Goal: Task Accomplishment & Management: Use online tool/utility

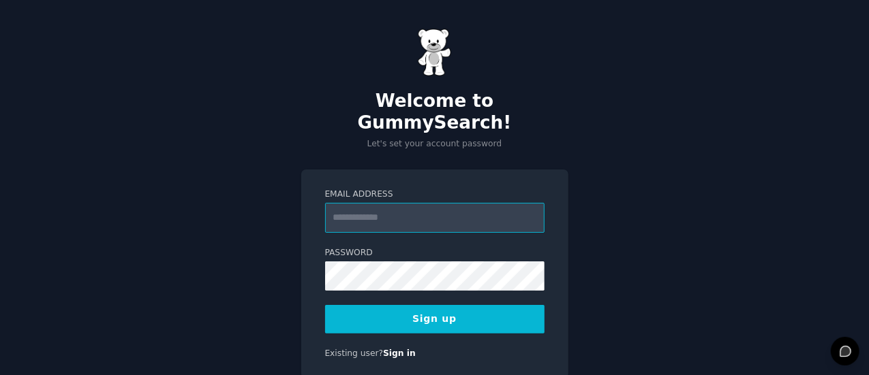
click at [396, 203] on input "Email Address" at bounding box center [434, 218] width 219 height 30
type input "**********"
click at [510, 308] on button "Sign up" at bounding box center [434, 319] width 219 height 29
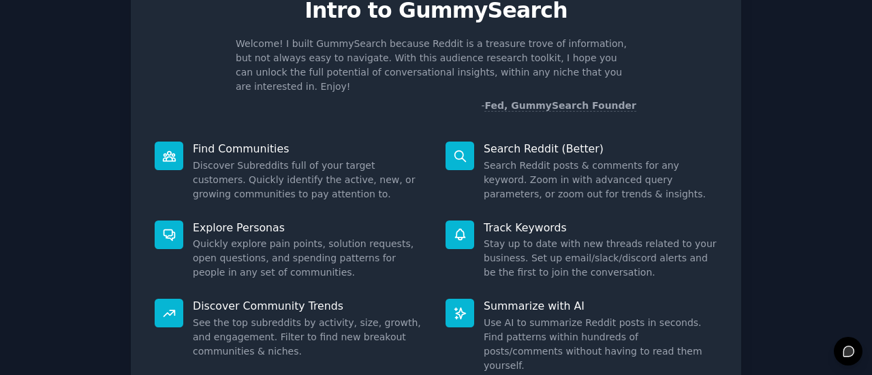
scroll to position [157, 0]
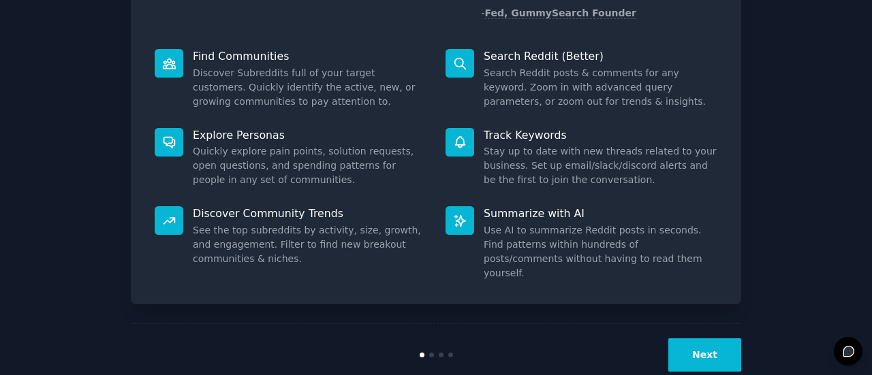
click at [718, 339] on button "Next" at bounding box center [704, 355] width 73 height 33
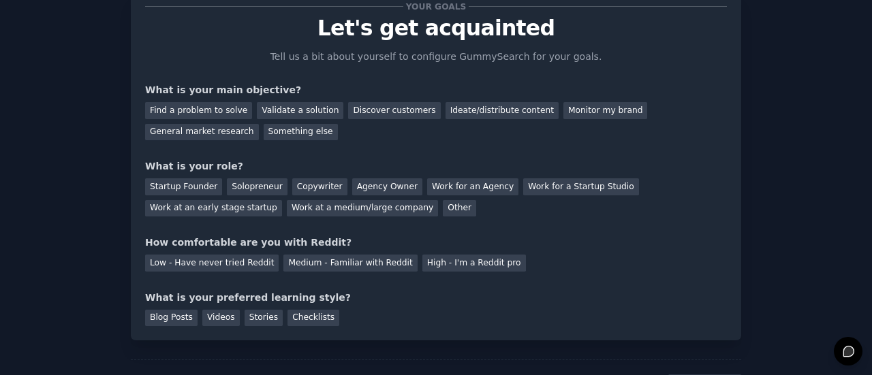
scroll to position [112, 0]
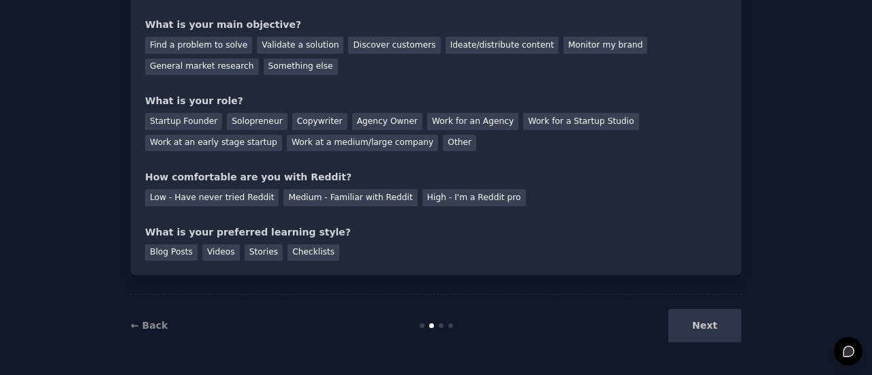
click at [711, 330] on div "Next" at bounding box center [639, 325] width 204 height 33
click at [696, 321] on div "Next" at bounding box center [639, 325] width 204 height 33
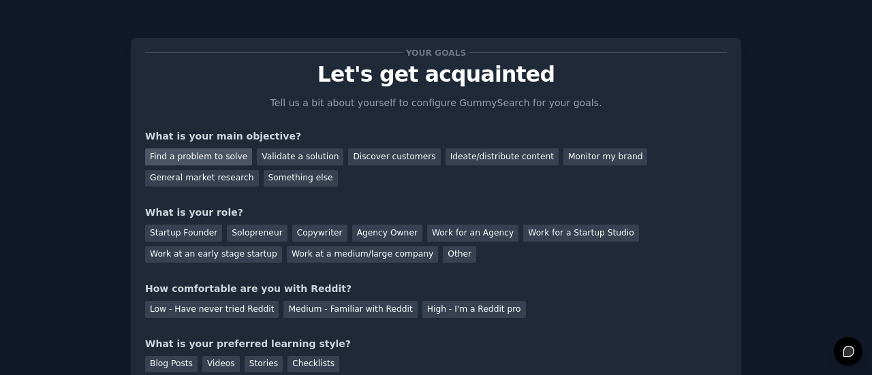
click at [223, 151] on div "Find a problem to solve" at bounding box center [198, 157] width 107 height 17
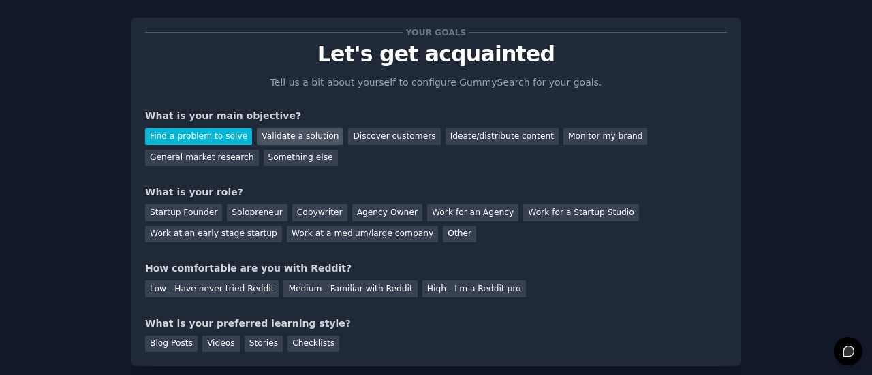
click at [302, 129] on div "Validate a solution" at bounding box center [300, 136] width 87 height 17
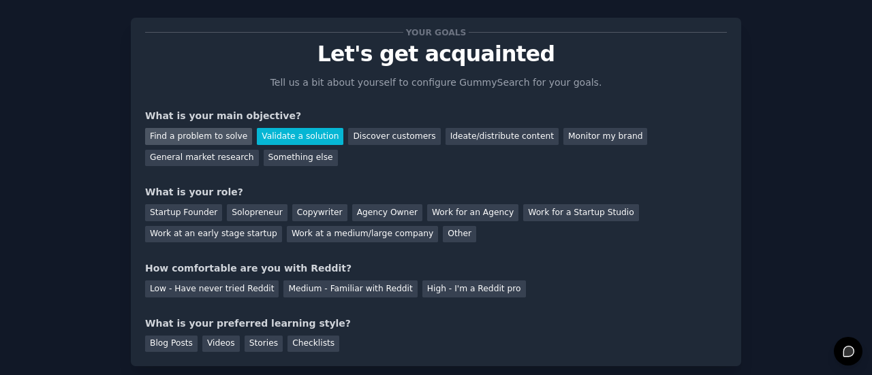
click at [193, 130] on div "Find a problem to solve" at bounding box center [198, 136] width 107 height 17
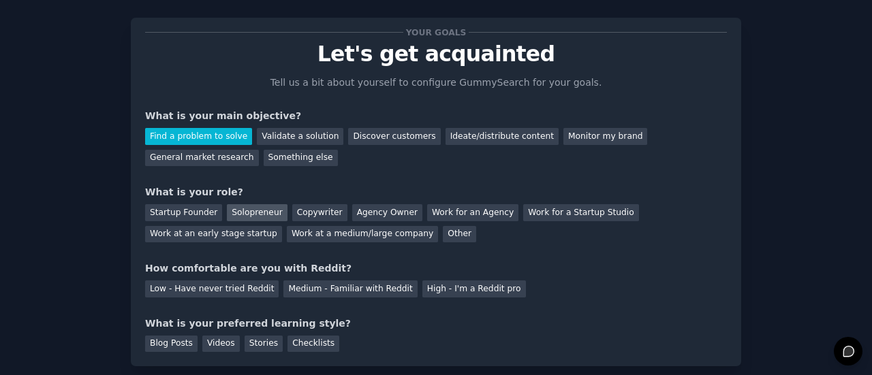
click at [238, 217] on div "Solopreneur" at bounding box center [257, 212] width 60 height 17
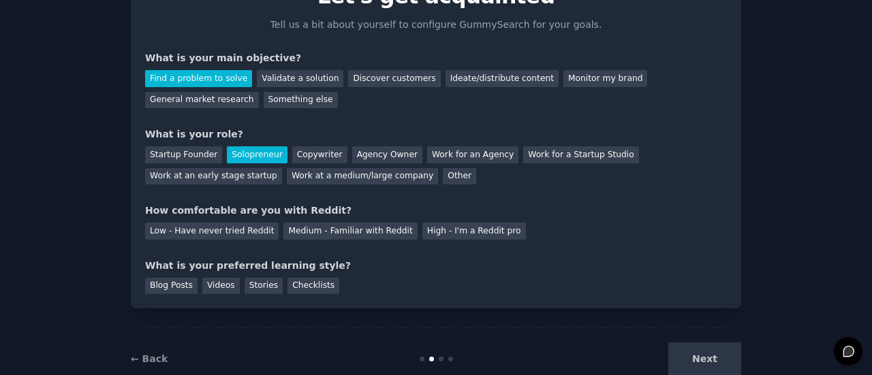
scroll to position [82, 0]
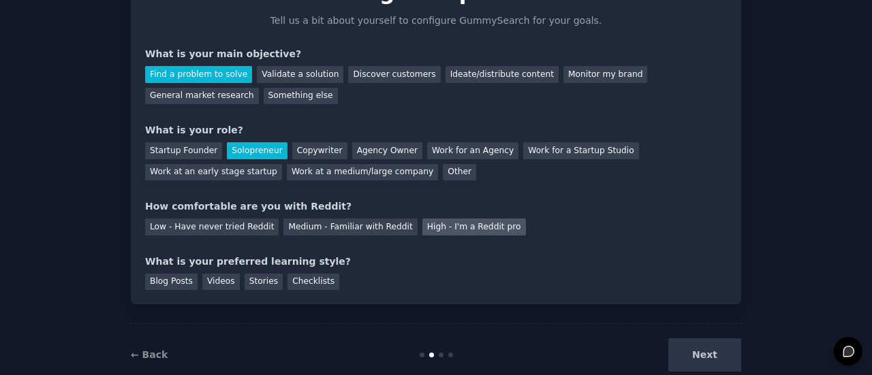
click at [422, 227] on div "High - I'm a Reddit pro" at bounding box center [474, 227] width 104 height 17
click at [309, 282] on div "Checklists" at bounding box center [313, 282] width 52 height 17
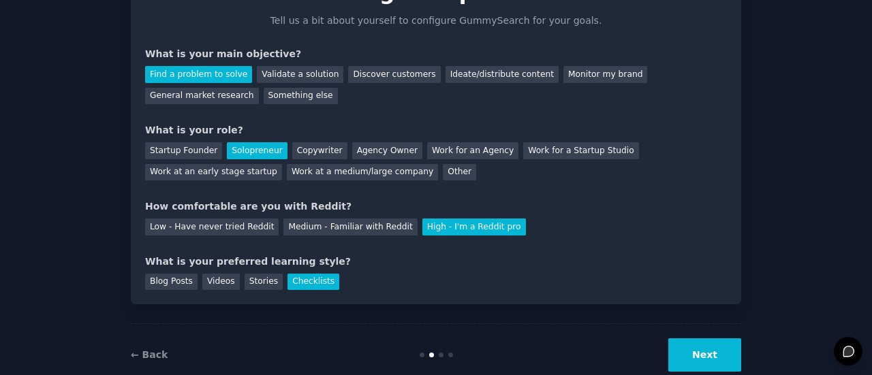
click at [696, 349] on button "Next" at bounding box center [704, 355] width 73 height 33
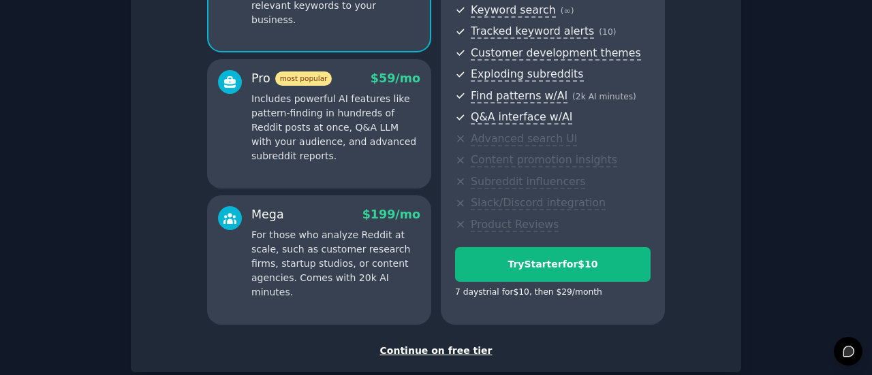
scroll to position [241, 0]
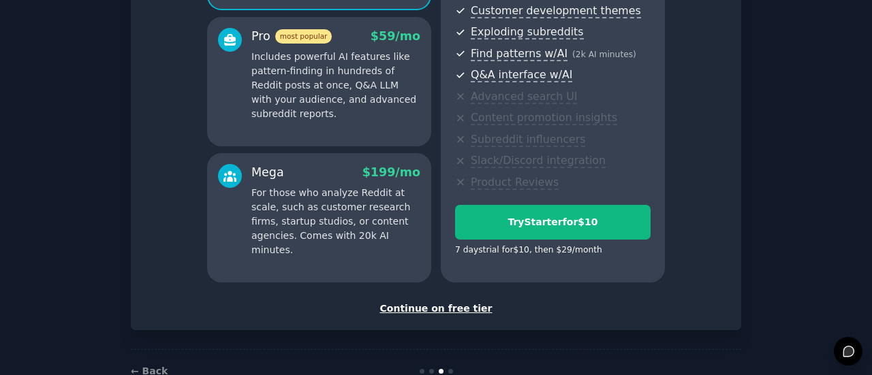
click at [450, 305] on div "Continue on free tier" at bounding box center [436, 309] width 582 height 14
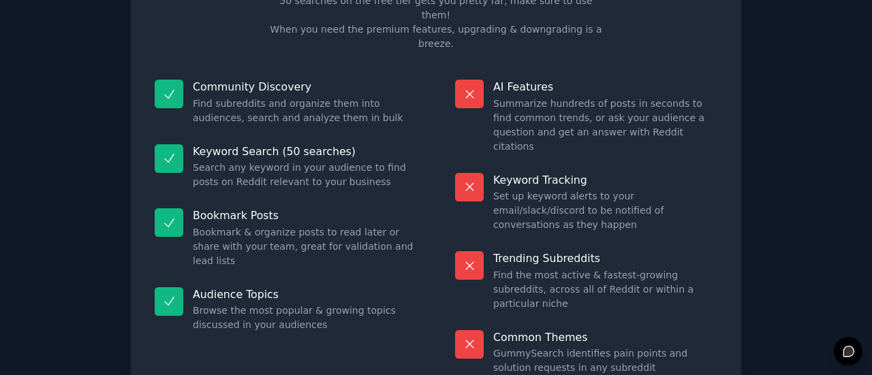
scroll to position [134, 0]
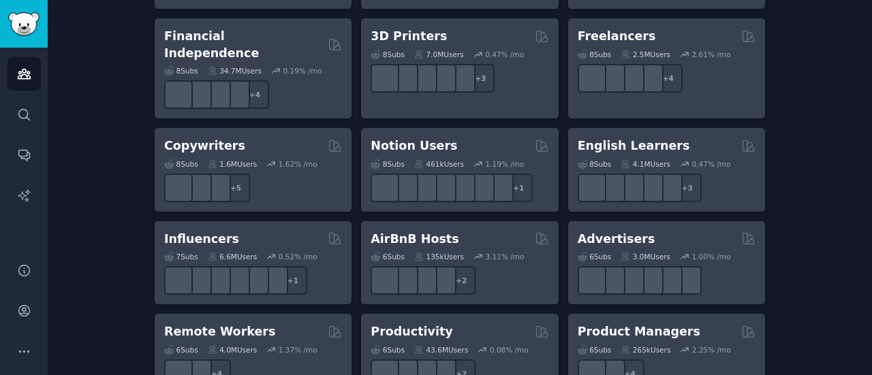
scroll to position [1057, 0]
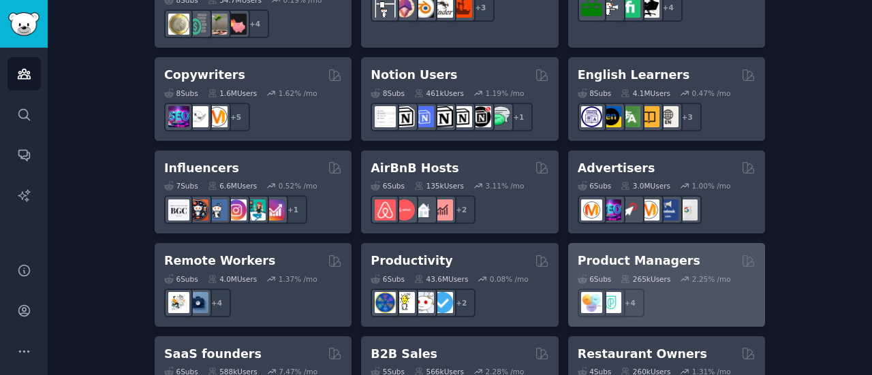
click at [635, 253] on h2 "Product Managers" at bounding box center [639, 261] width 123 height 17
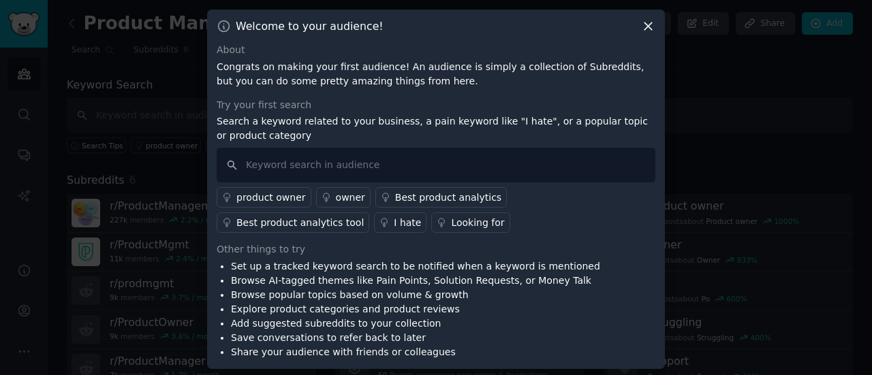
click at [648, 28] on icon at bounding box center [647, 25] width 7 height 7
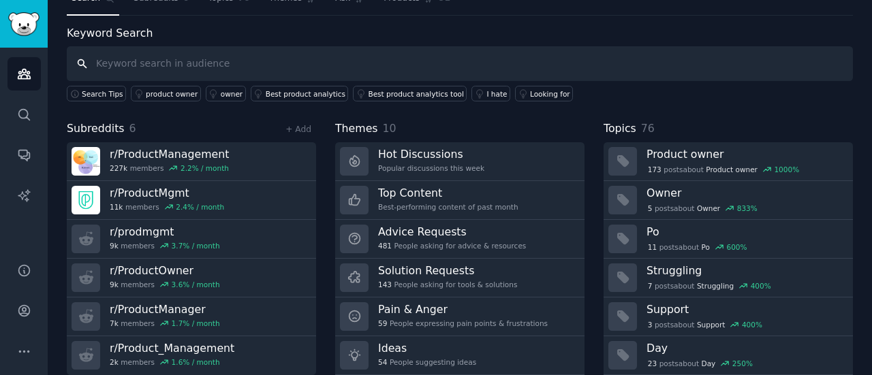
scroll to position [91, 0]
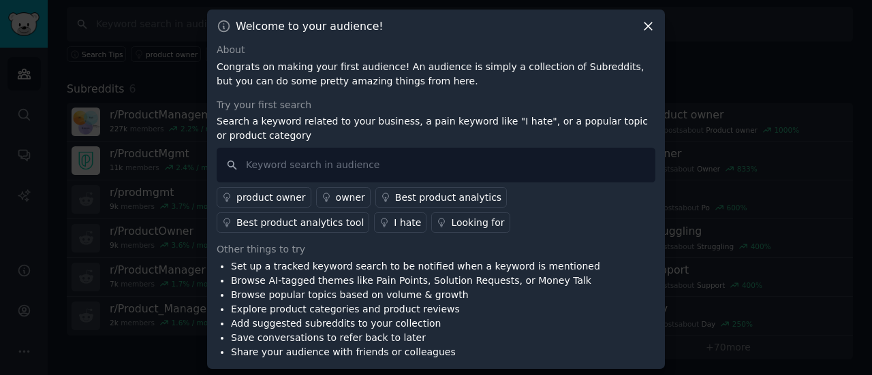
click at [636, 36] on div "Welcome to your audience! About Congrats on making your first audience! An audi…" at bounding box center [436, 190] width 458 height 360
click at [645, 29] on icon at bounding box center [648, 26] width 14 height 14
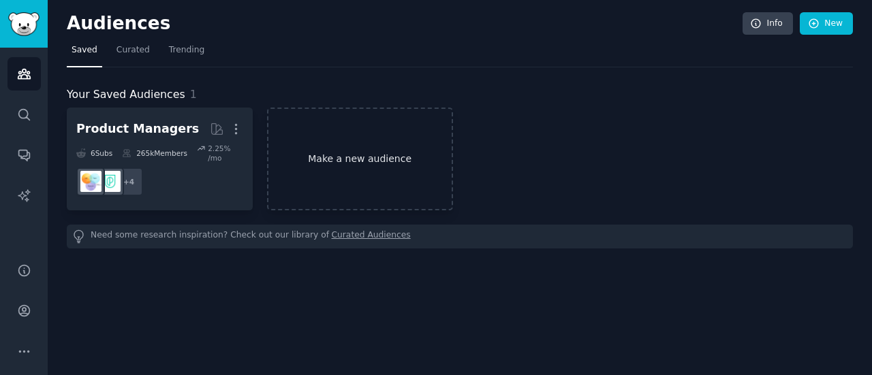
click at [334, 164] on link "Make a new audience" at bounding box center [360, 159] width 186 height 103
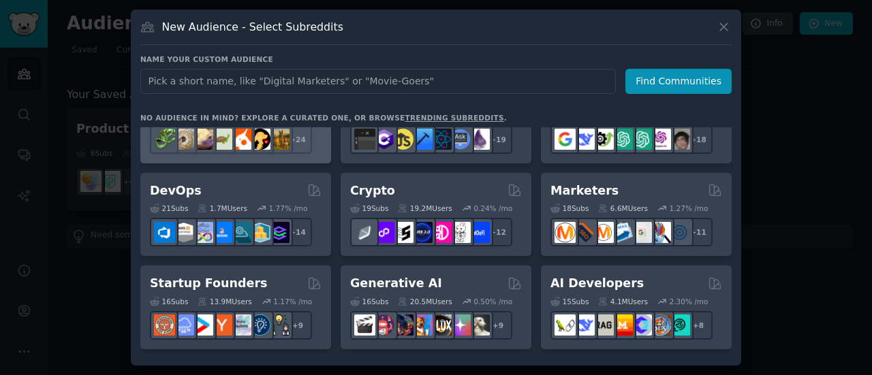
scroll to position [53, 0]
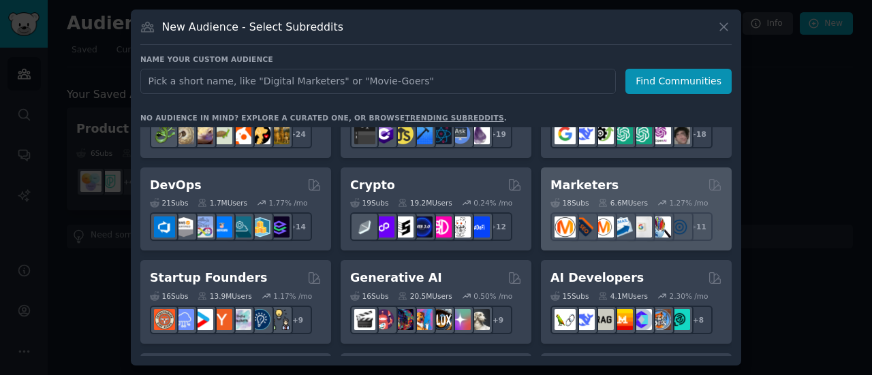
click at [611, 181] on div "Marketers" at bounding box center [636, 185] width 172 height 17
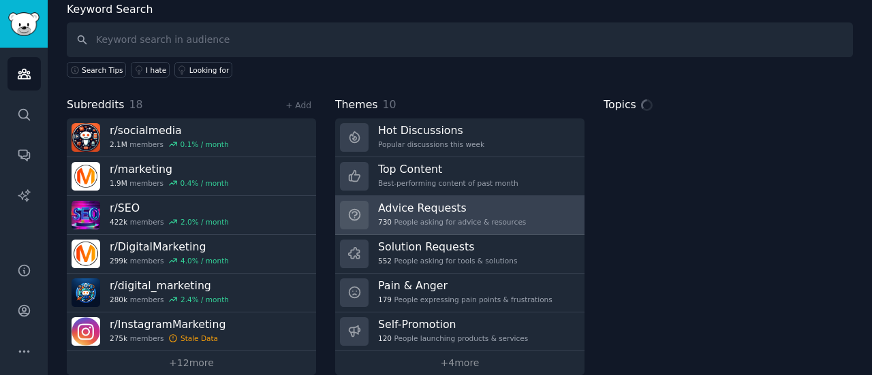
scroll to position [91, 0]
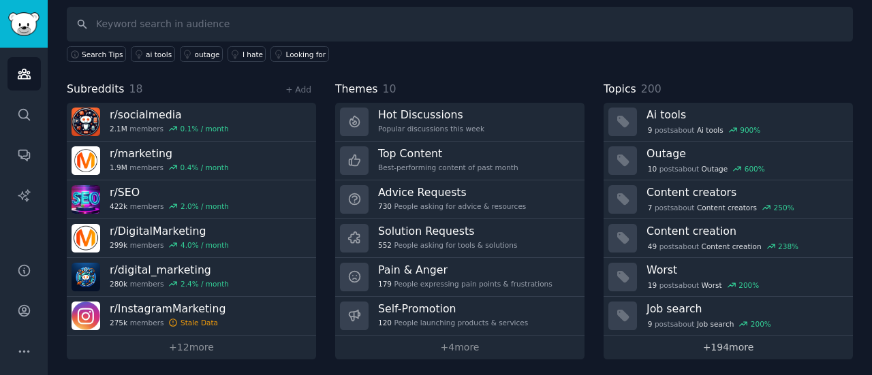
click at [664, 337] on link "+ 194 more" at bounding box center [728, 348] width 249 height 24
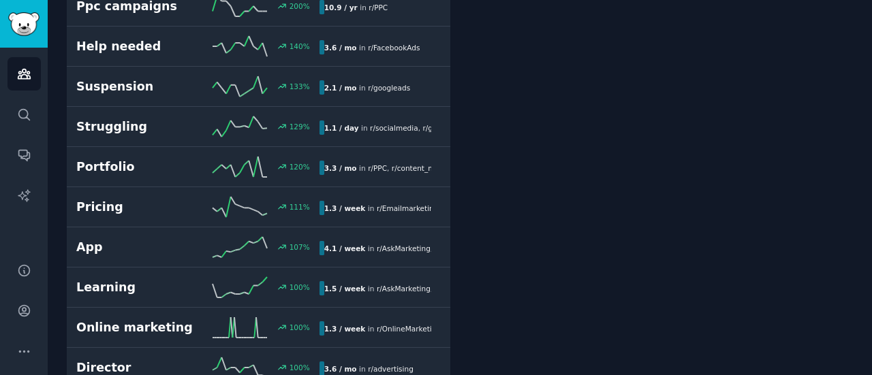
scroll to position [407, 0]
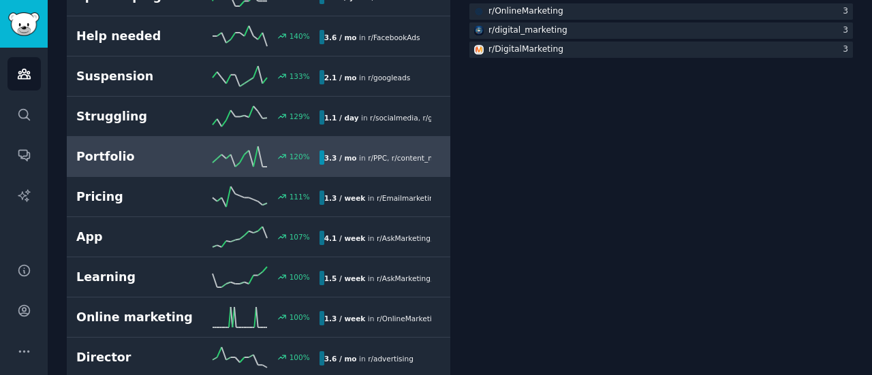
click at [107, 154] on h2 "Portfolio" at bounding box center [136, 157] width 121 height 17
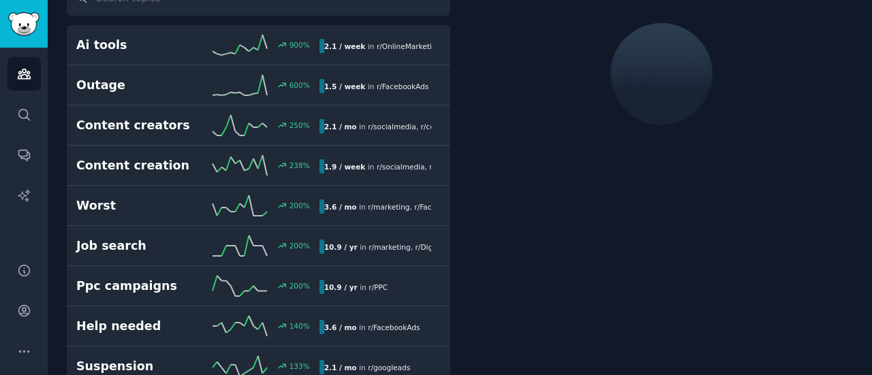
scroll to position [76, 0]
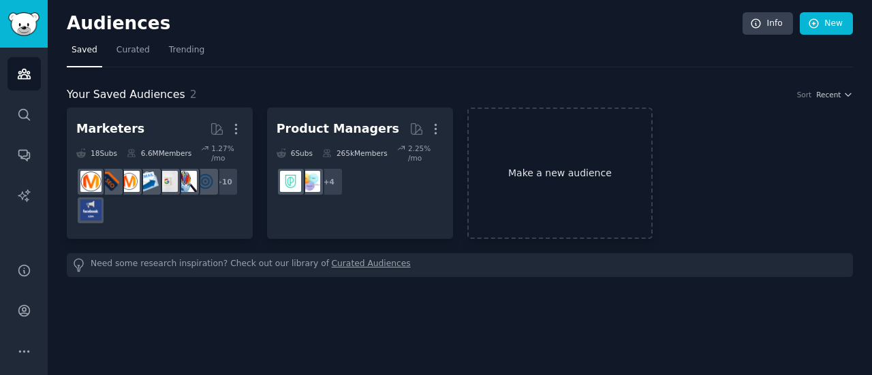
click at [559, 149] on link "Make a new audience" at bounding box center [560, 173] width 186 height 131
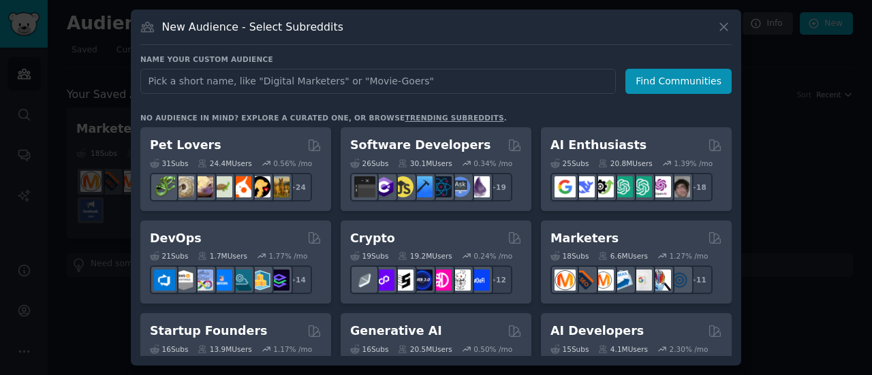
click at [561, 82] on input "text" at bounding box center [377, 81] width 475 height 25
type input "u"
type input "design portfolios"
click button "Find Communities" at bounding box center [678, 81] width 106 height 25
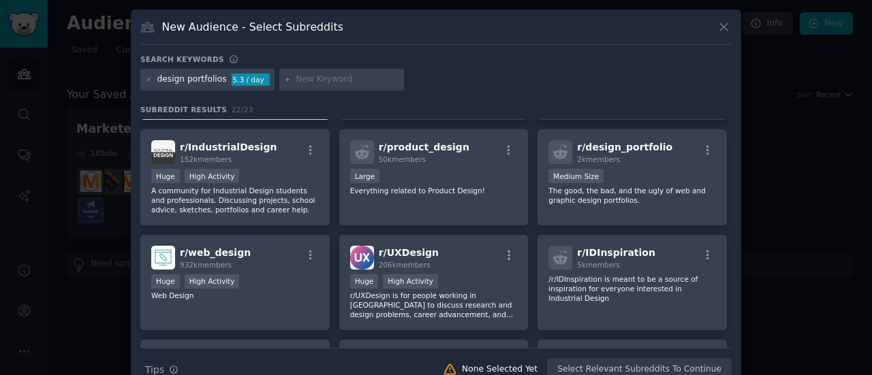
scroll to position [102, 0]
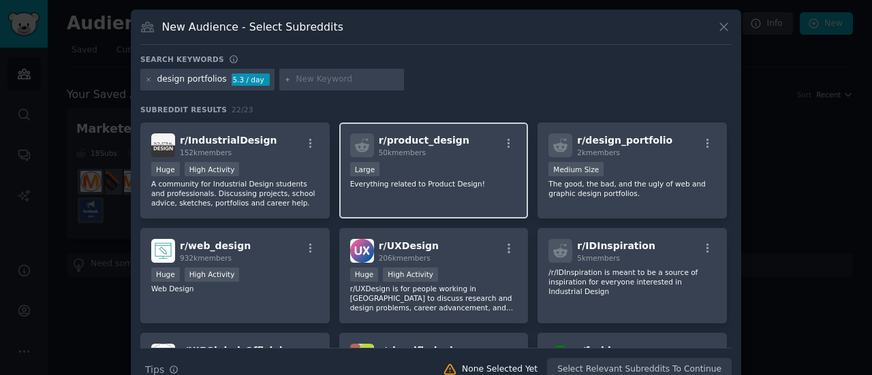
click at [457, 130] on div "r/ product_design 50k members Large Everything related to Product Design!" at bounding box center [433, 171] width 189 height 96
